Goal: Find specific page/section: Find specific page/section

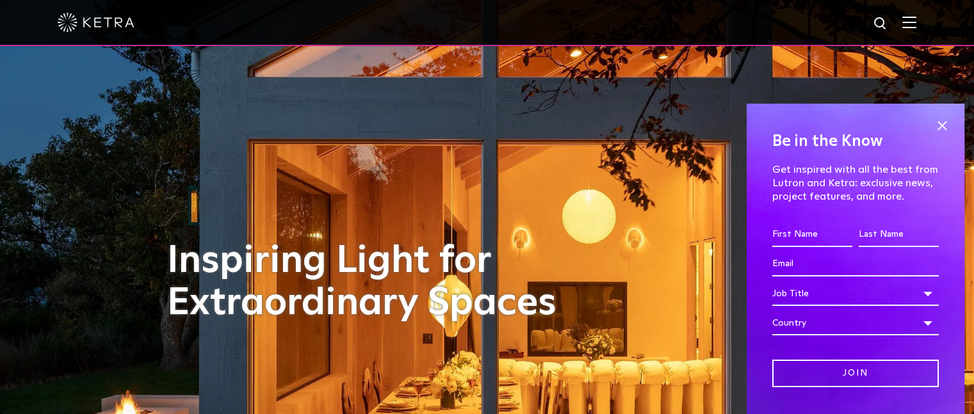
click at [916, 18] on img at bounding box center [909, 22] width 14 height 12
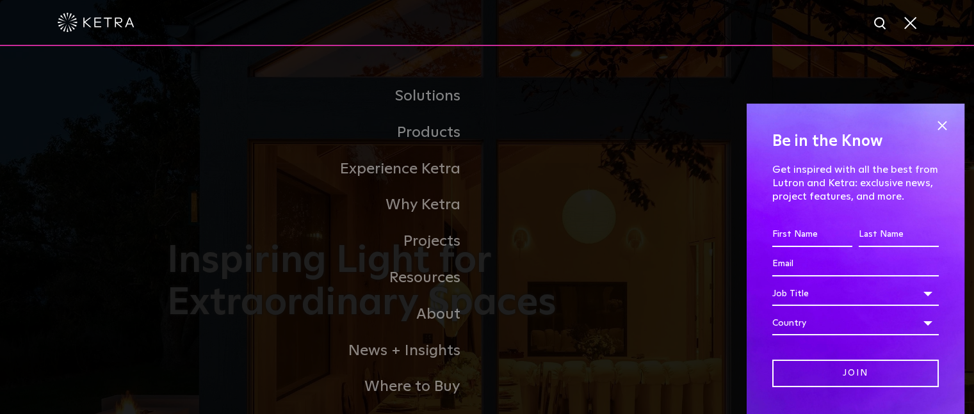
click at [916, 26] on span at bounding box center [909, 22] width 14 height 13
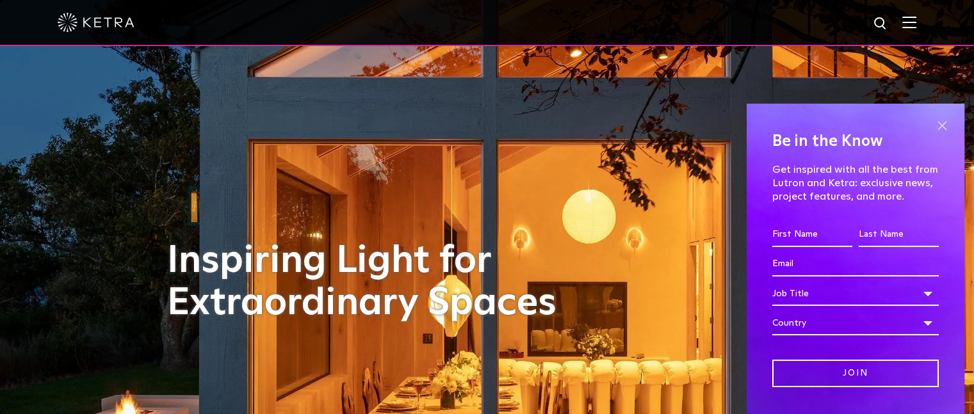
click at [932, 122] on span at bounding box center [941, 126] width 19 height 19
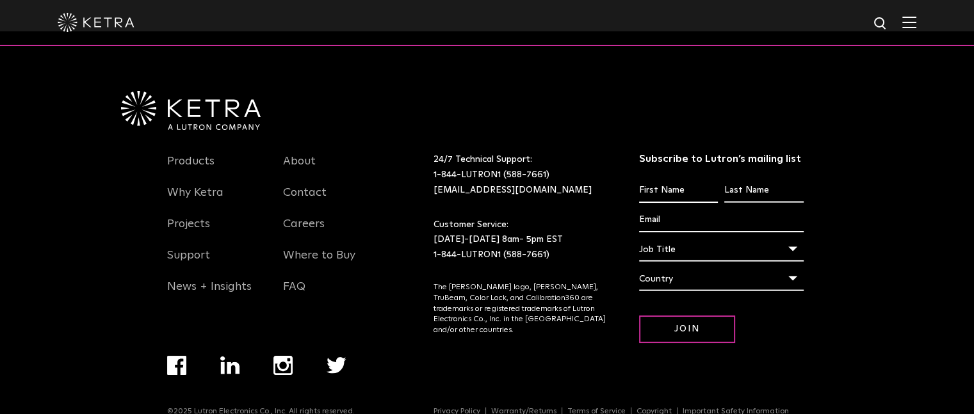
scroll to position [2686, 0]
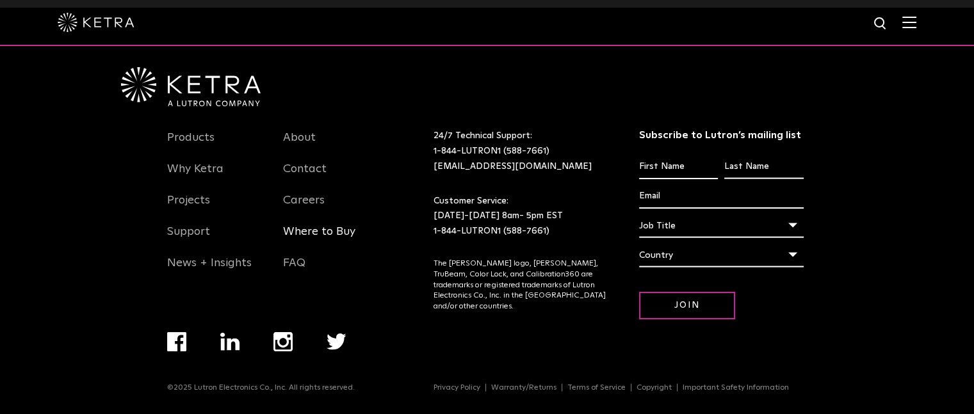
click at [323, 228] on link "Where to Buy" at bounding box center [319, 239] width 72 height 29
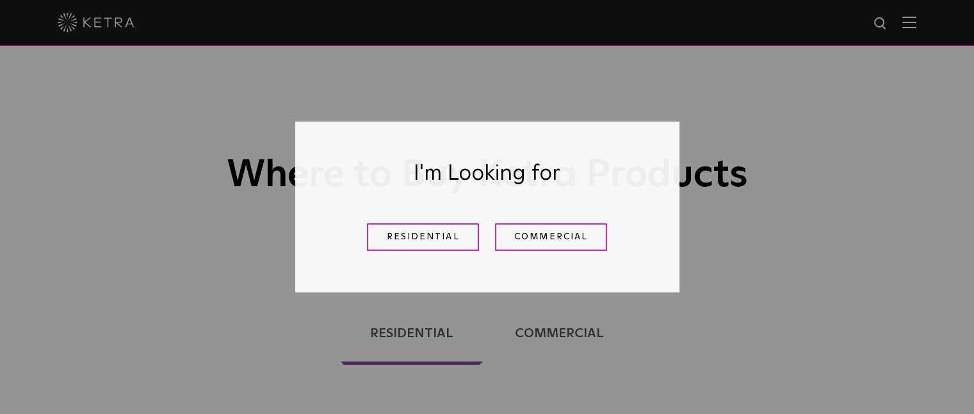
click at [508, 220] on div "Residential Commercial" at bounding box center [487, 237] width 320 height 47
click at [530, 250] on div "Residential Commercial" at bounding box center [487, 237] width 320 height 47
click at [530, 240] on link "Commercial" at bounding box center [551, 237] width 112 height 28
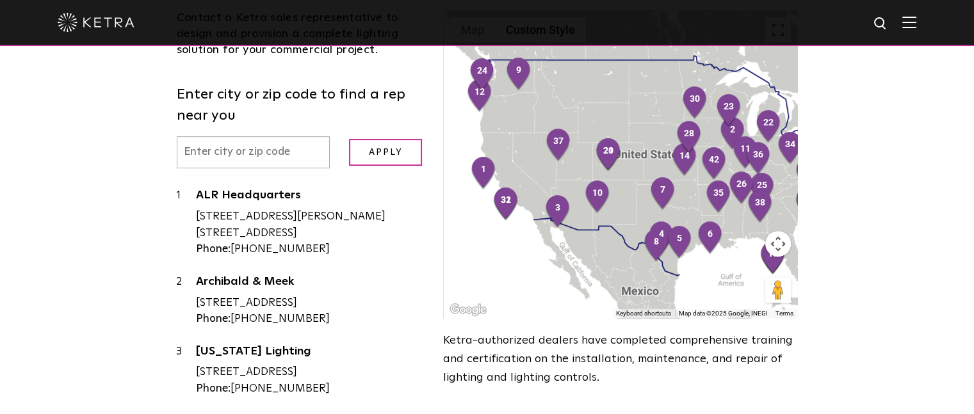
scroll to position [407, 0]
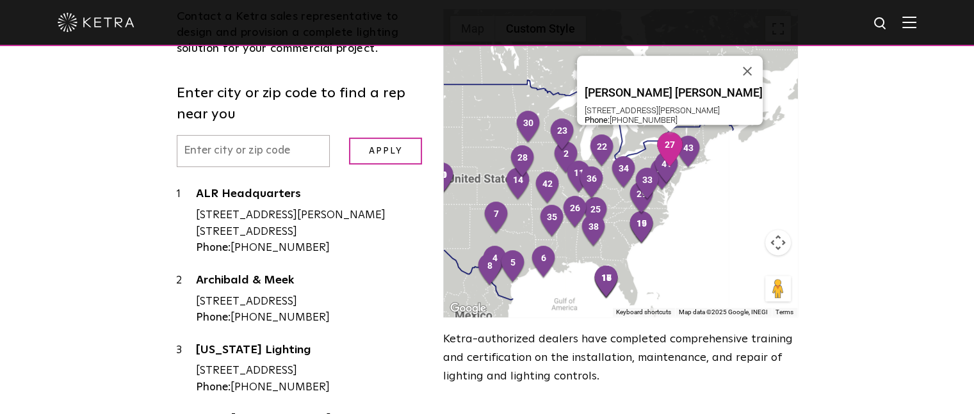
click at [666, 142] on img "27" at bounding box center [669, 149] width 27 height 35
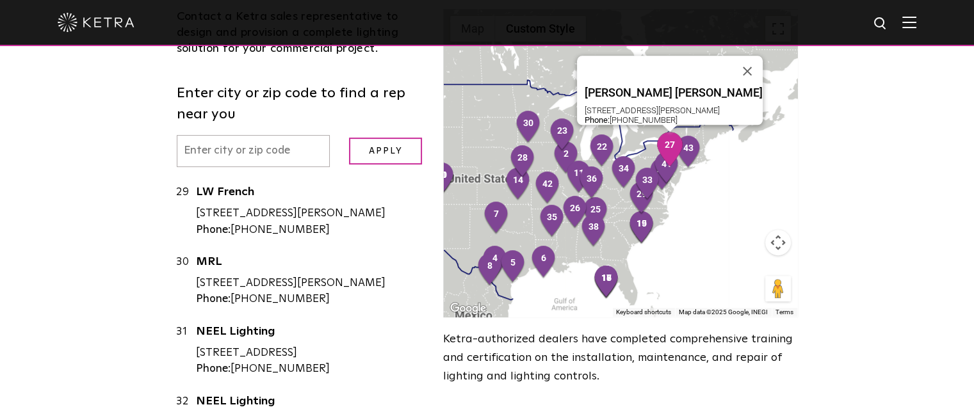
scroll to position [2010, 0]
click at [233, 63] on link "Ferrini Konarski" at bounding box center [310, 55] width 229 height 16
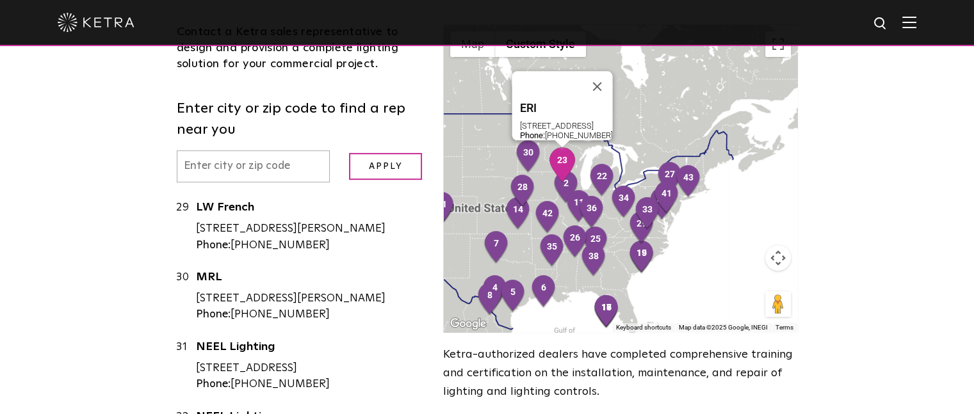
scroll to position [393, 0]
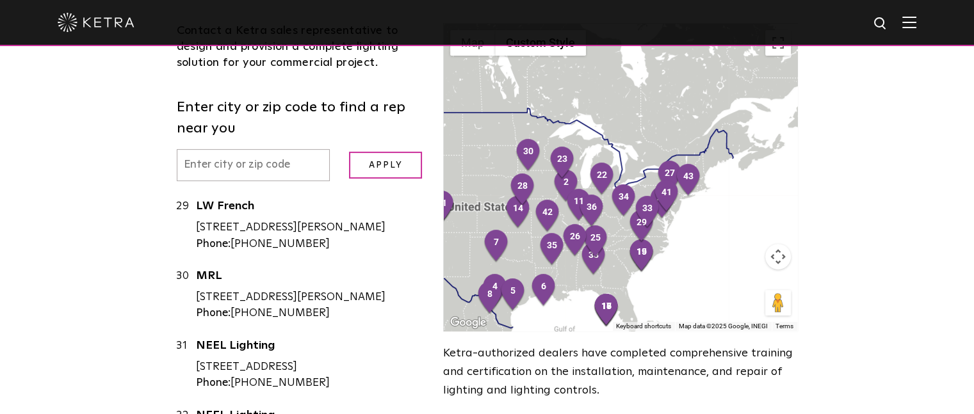
click at [777, 249] on button "Map camera controls" at bounding box center [778, 257] width 26 height 26
click at [752, 220] on button "Zoom in" at bounding box center [746, 225] width 26 height 26
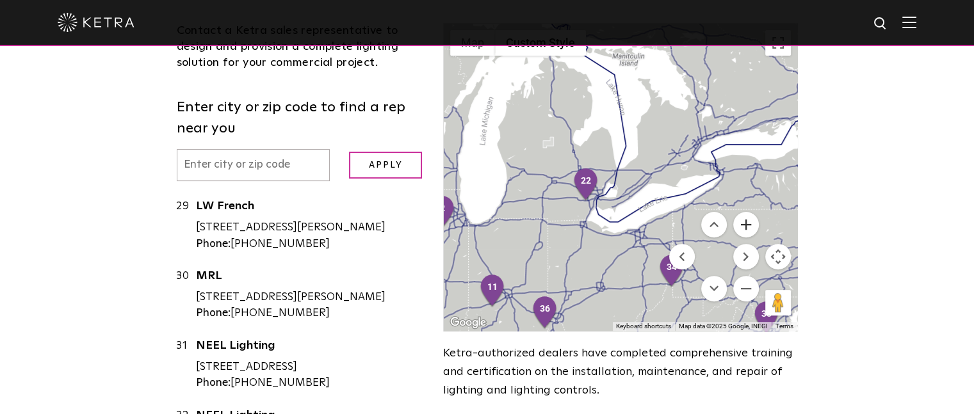
click at [753, 220] on button "Zoom in" at bounding box center [746, 225] width 26 height 26
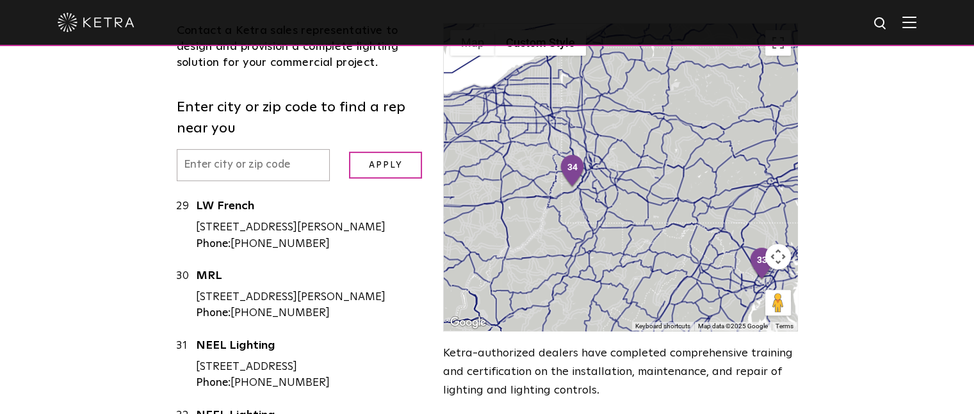
drag, startPoint x: 661, startPoint y: 273, endPoint x: 496, endPoint y: 77, distance: 256.7
click at [776, 257] on button "Map camera controls" at bounding box center [778, 257] width 26 height 26
click at [734, 288] on button "Zoom out" at bounding box center [746, 289] width 26 height 26
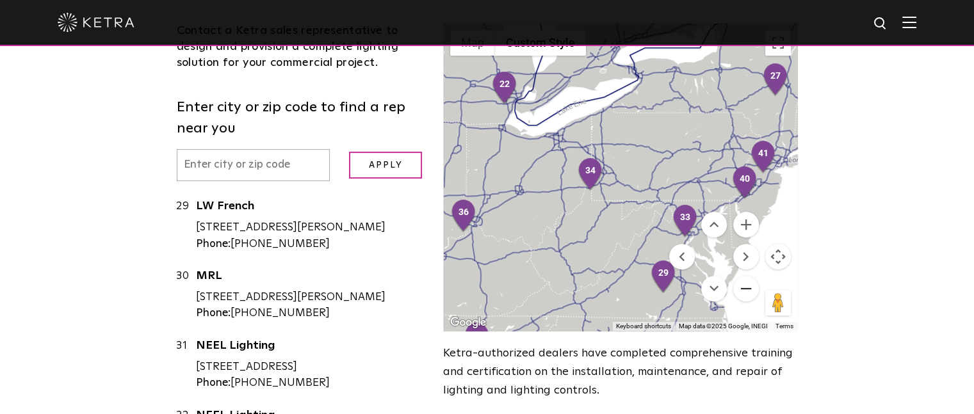
click at [746, 291] on button "Zoom out" at bounding box center [746, 289] width 26 height 26
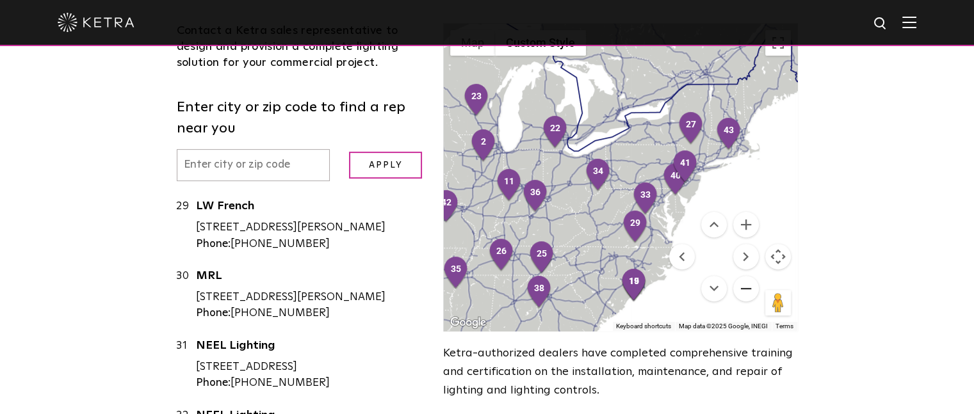
click at [746, 291] on button "Zoom out" at bounding box center [746, 289] width 26 height 26
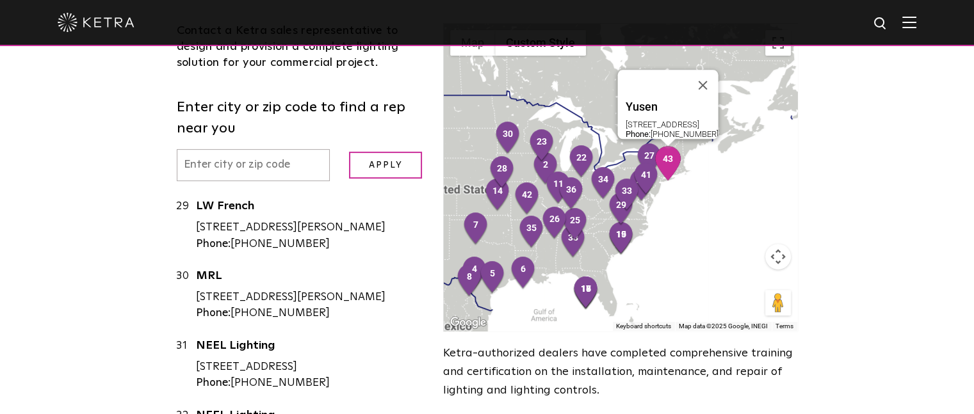
click at [677, 166] on img "43" at bounding box center [667, 163] width 27 height 35
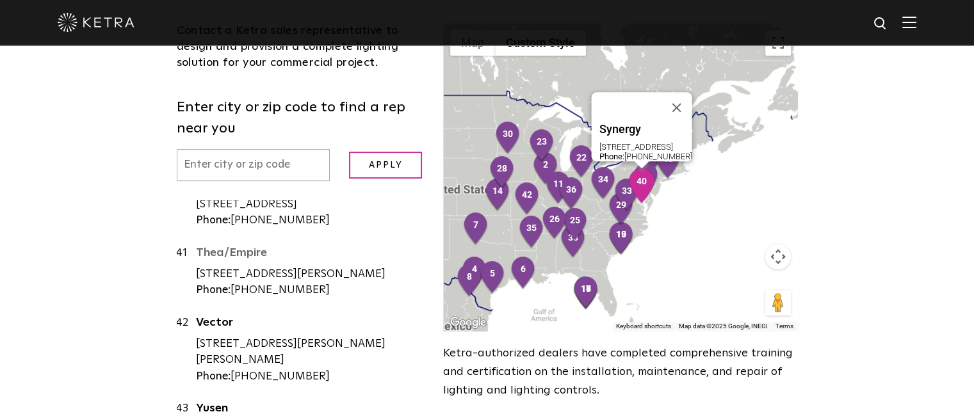
scroll to position [2880, 0]
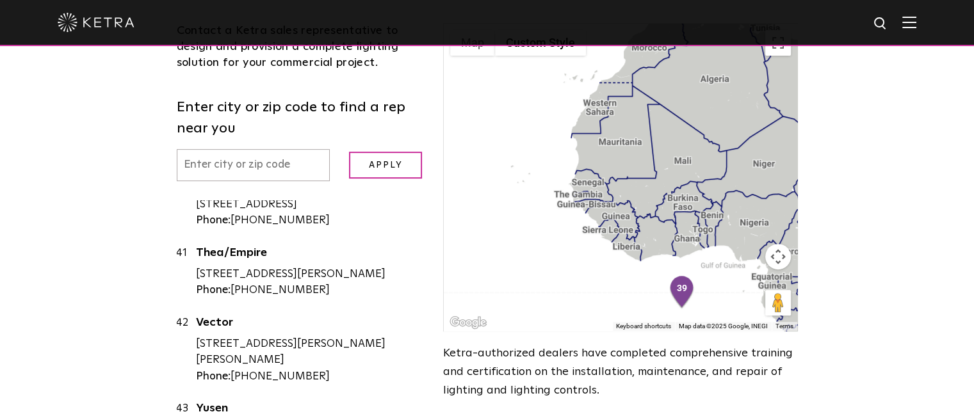
click at [223, 149] on input "text" at bounding box center [254, 165] width 154 height 33
click at [349, 152] on input "Apply" at bounding box center [385, 166] width 73 height 28
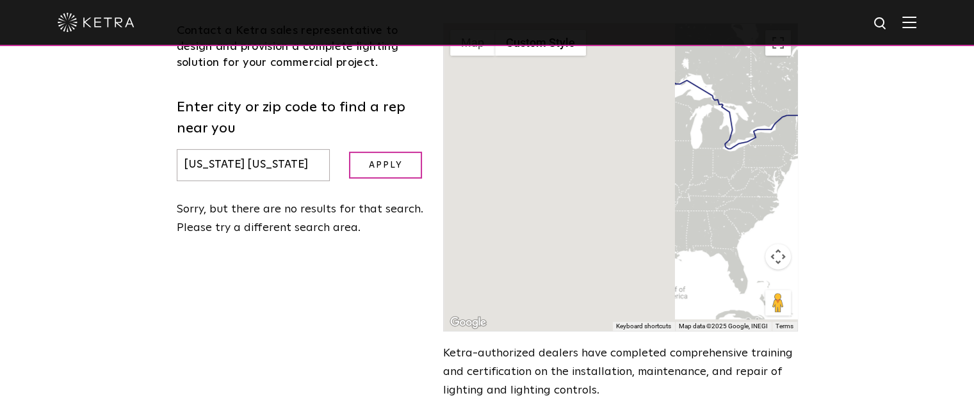
scroll to position [0, 0]
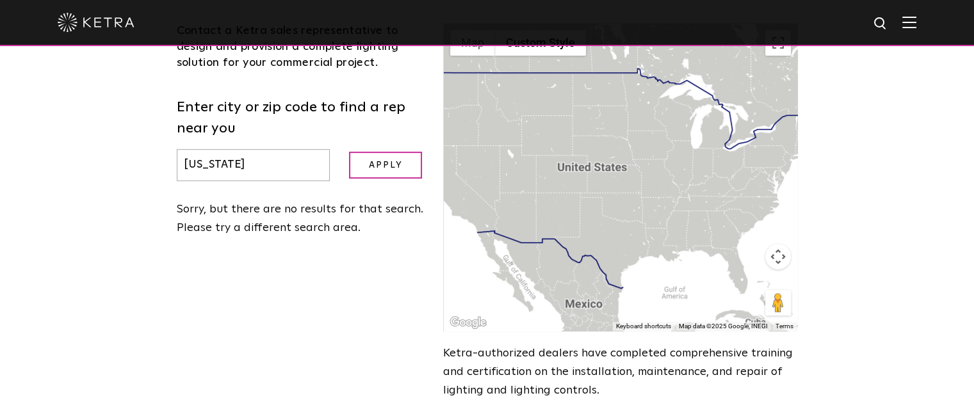
click at [349, 152] on input "Apply" at bounding box center [385, 166] width 73 height 28
click at [397, 166] on input "Apply" at bounding box center [385, 166] width 73 height 28
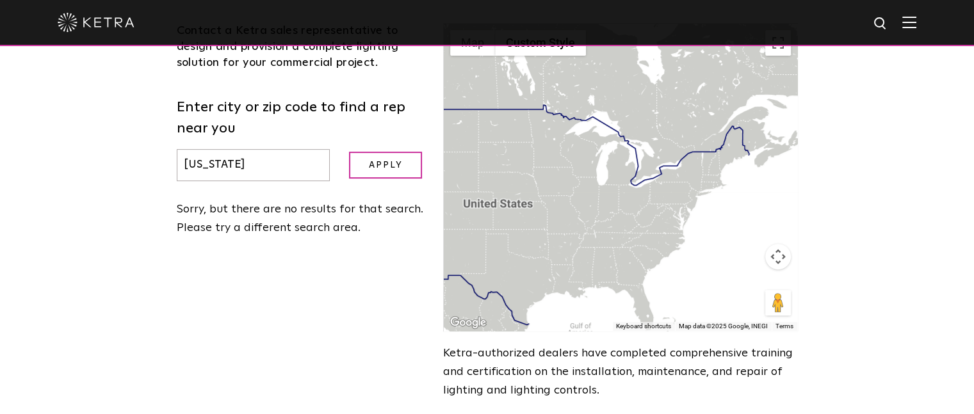
drag, startPoint x: 777, startPoint y: 157, endPoint x: 677, endPoint y: 198, distance: 107.7
click at [677, 198] on div at bounding box center [620, 177] width 353 height 307
click at [684, 170] on div at bounding box center [620, 177] width 353 height 307
click at [688, 173] on div at bounding box center [620, 177] width 353 height 307
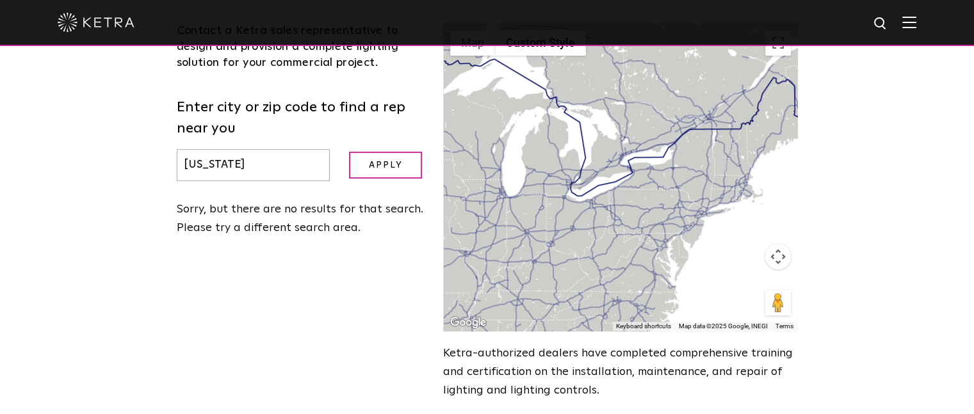
click at [697, 150] on div at bounding box center [620, 177] width 353 height 307
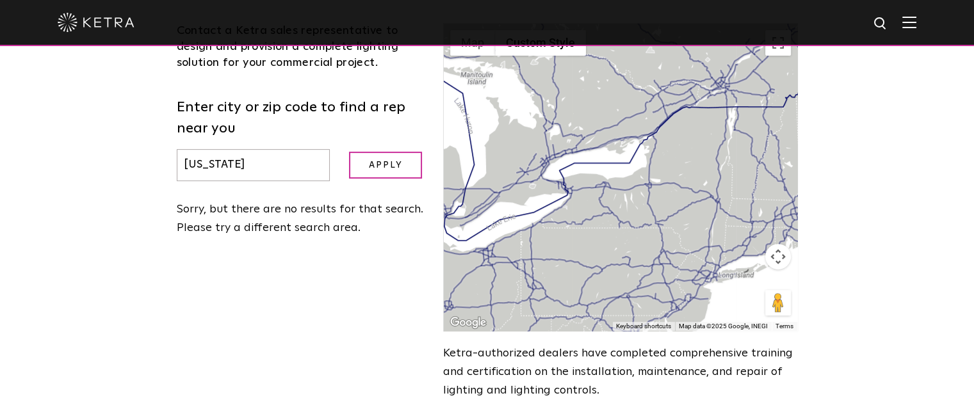
click at [697, 150] on div at bounding box center [620, 177] width 353 height 307
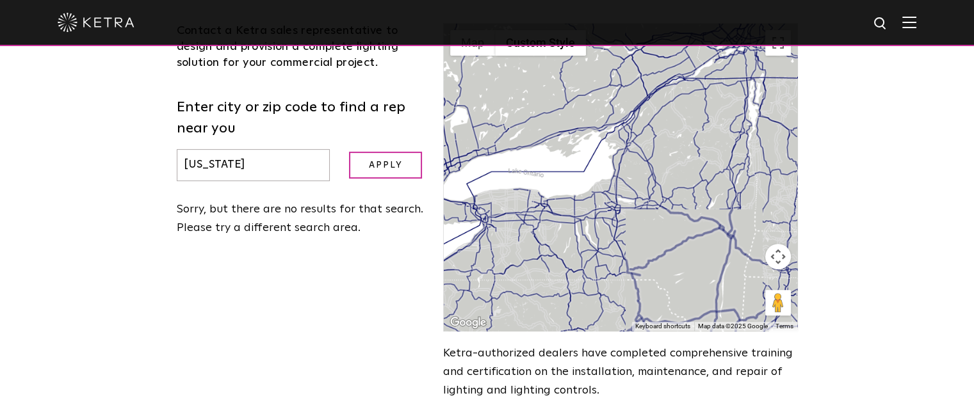
click at [697, 150] on div at bounding box center [620, 177] width 353 height 307
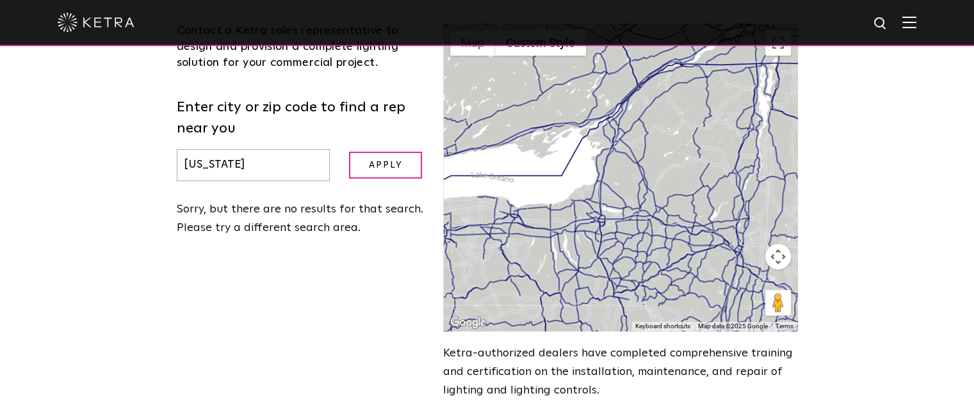
click at [697, 150] on div at bounding box center [620, 177] width 353 height 307
click at [237, 166] on input "new york" at bounding box center [254, 165] width 154 height 33
type input "n"
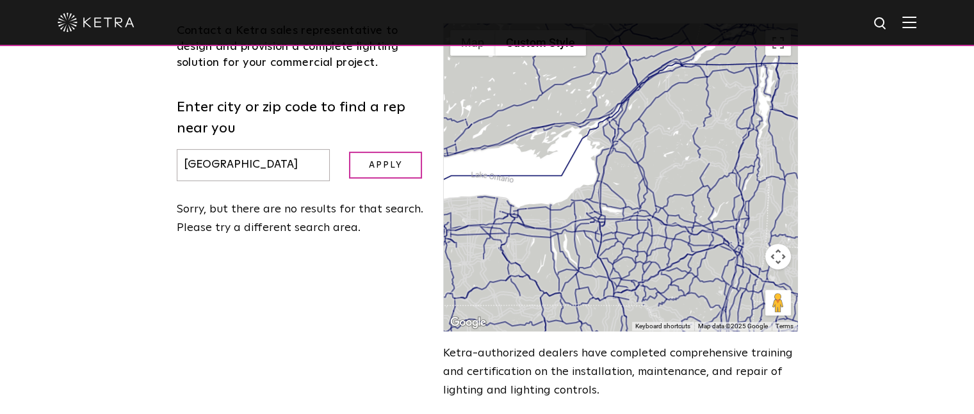
click at [349, 152] on input "Apply" at bounding box center [385, 166] width 73 height 28
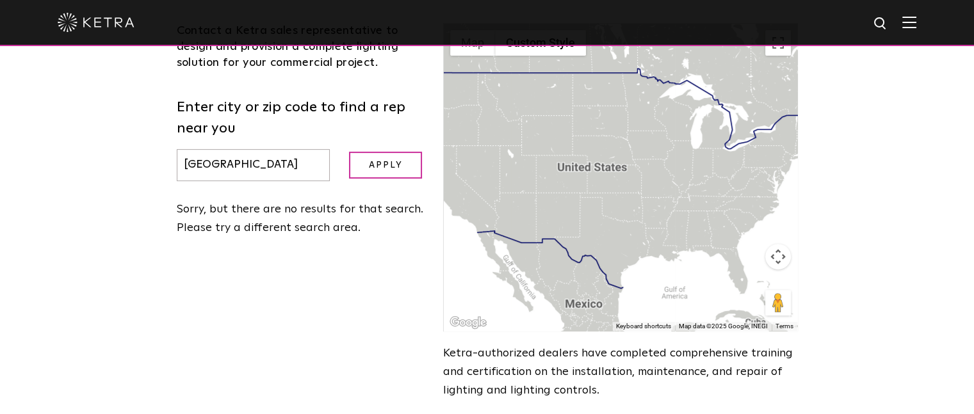
click at [237, 166] on input "NYC" at bounding box center [254, 165] width 154 height 33
type input "NY"
click at [349, 152] on input "Apply" at bounding box center [385, 166] width 73 height 28
click at [387, 169] on input "Apply" at bounding box center [385, 166] width 73 height 28
